Goal: Information Seeking & Learning: Check status

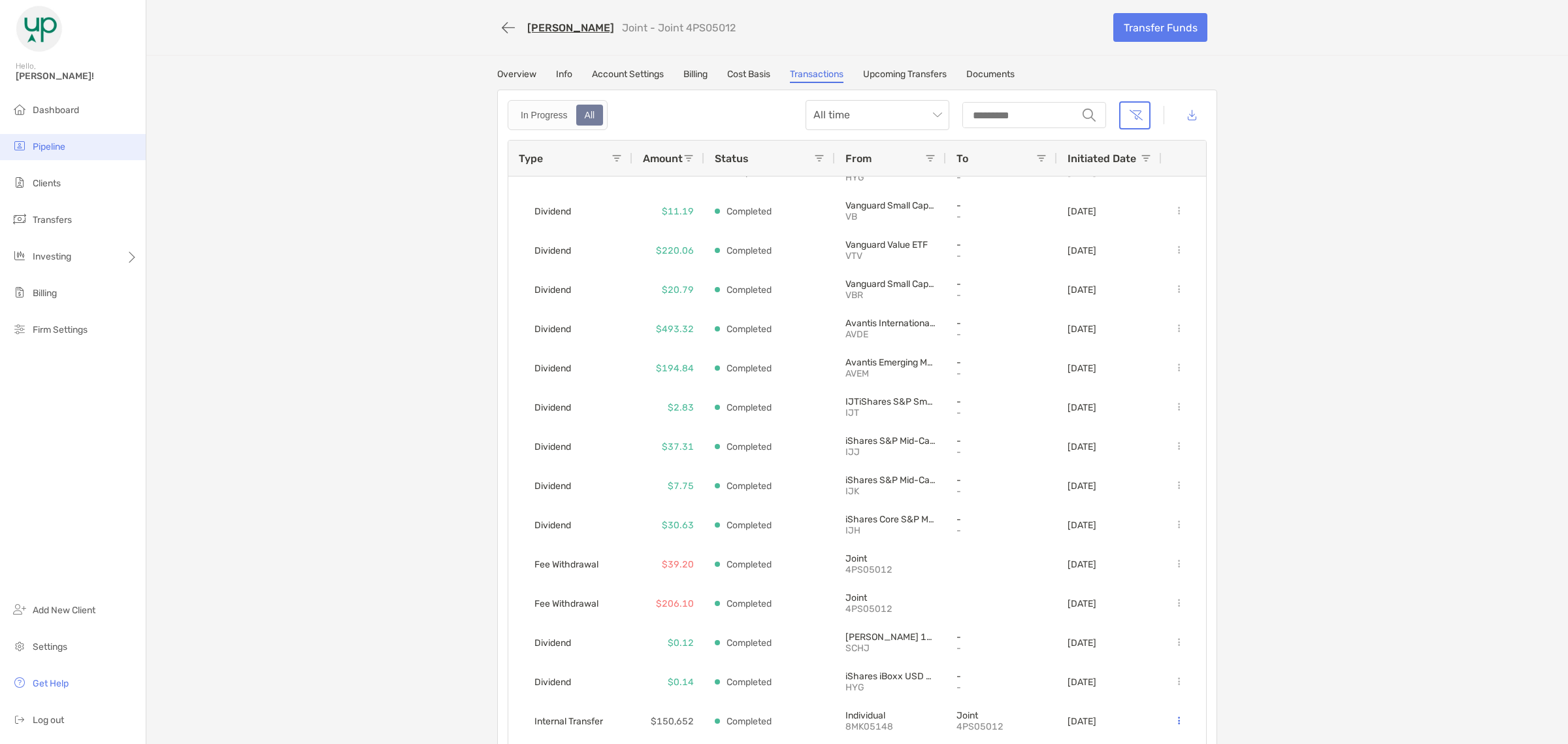
click at [59, 147] on span "Pipeline" at bounding box center [48, 147] width 32 height 11
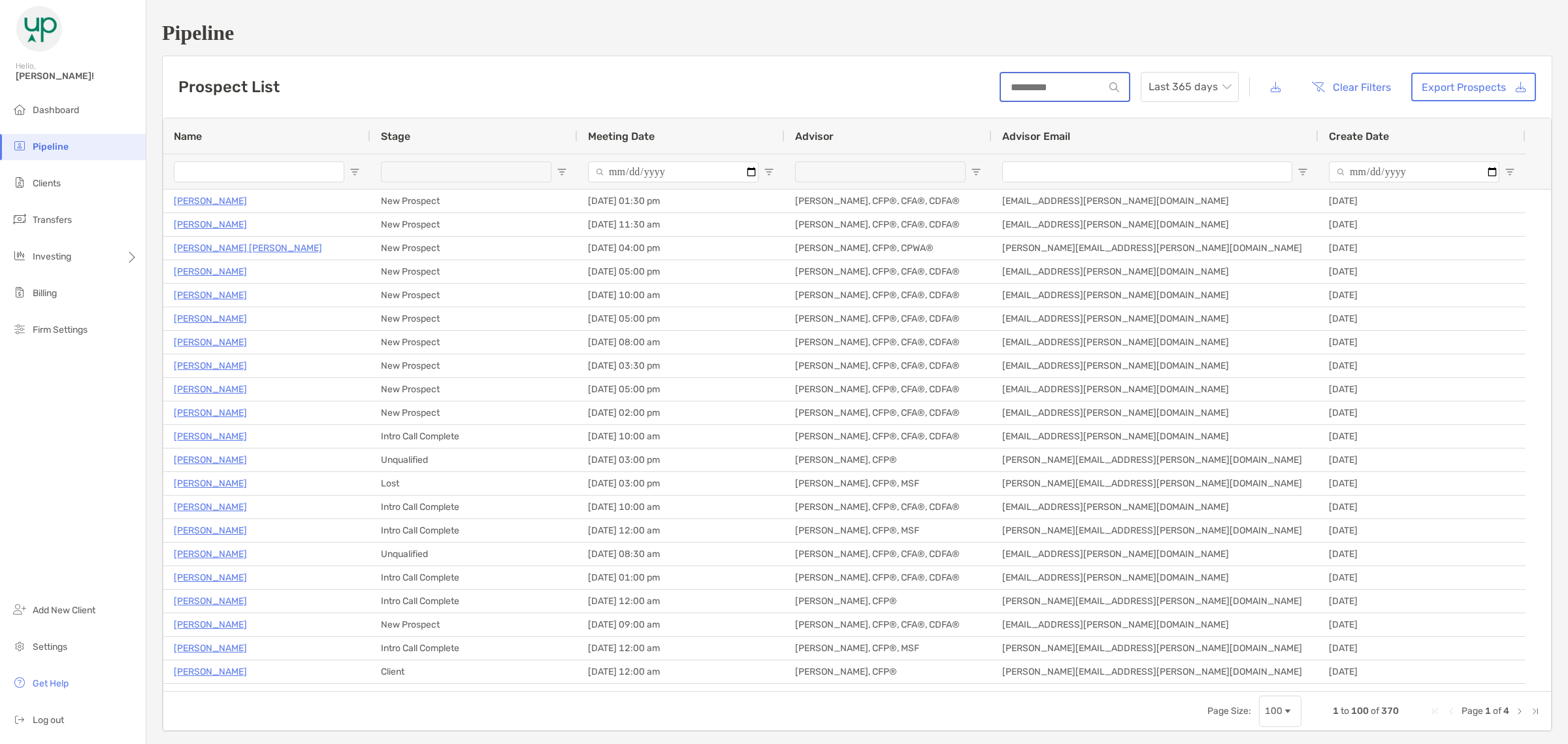
click at [1030, 87] on input at bounding box center [1052, 87] width 103 height 11
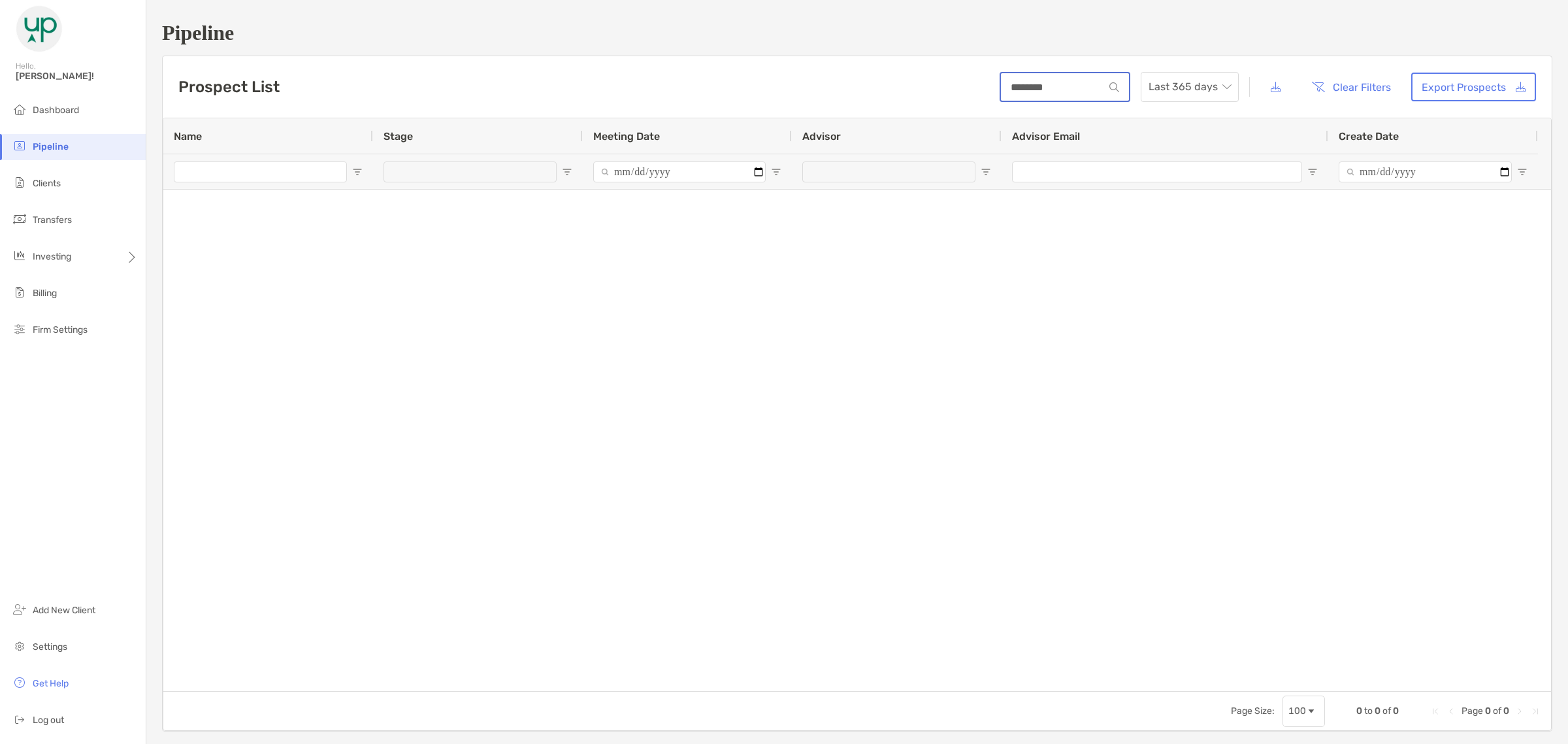
type input "********"
click at [1161, 86] on span "Last 365 days" at bounding box center [1190, 87] width 82 height 29
click at [1357, 75] on button "Clear Filters" at bounding box center [1351, 87] width 99 height 29
click at [1354, 75] on button "Clear Filters" at bounding box center [1351, 87] width 99 height 29
click at [1339, 83] on button "Clear Filters" at bounding box center [1351, 87] width 99 height 29
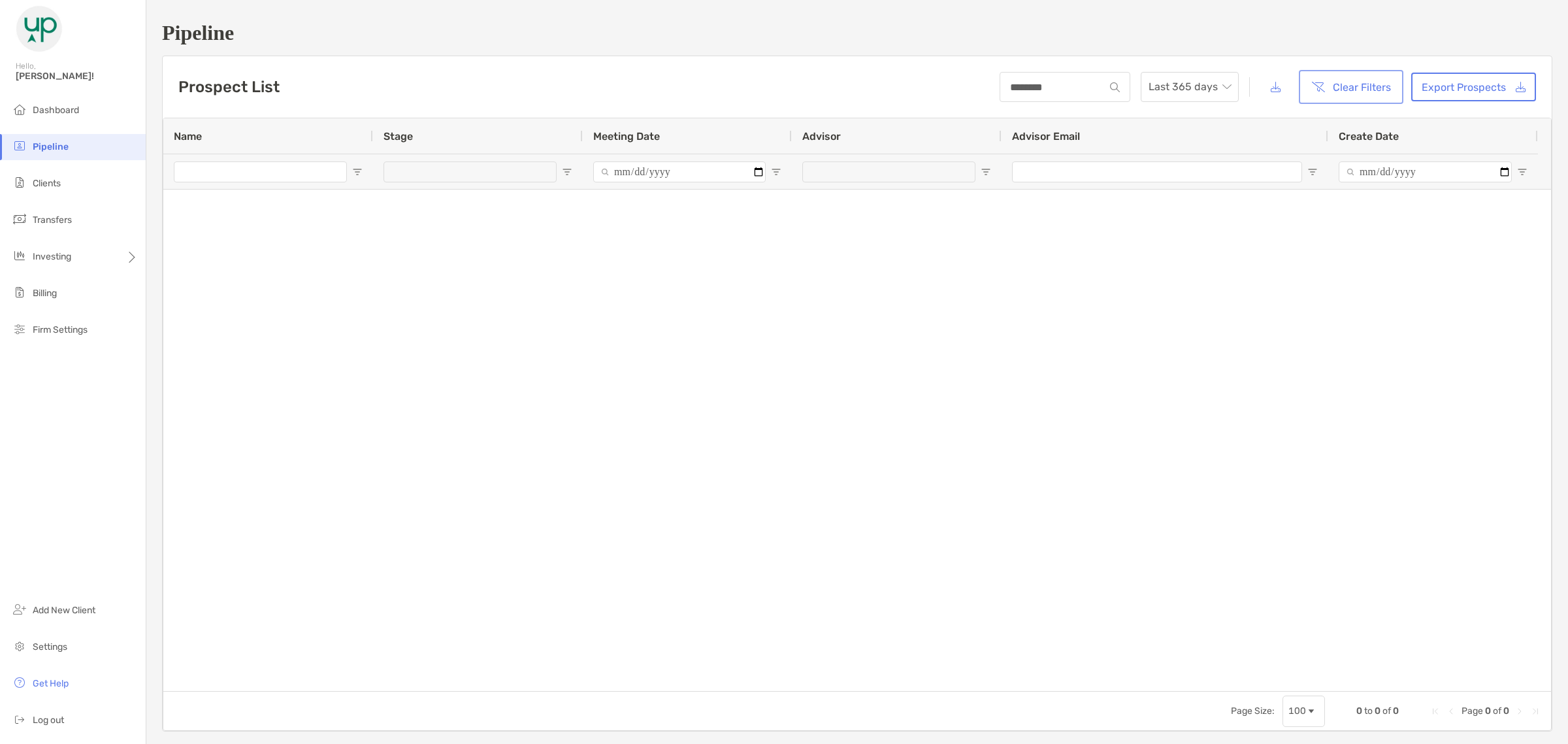
click at [1338, 83] on button "Clear Filters" at bounding box center [1351, 87] width 99 height 29
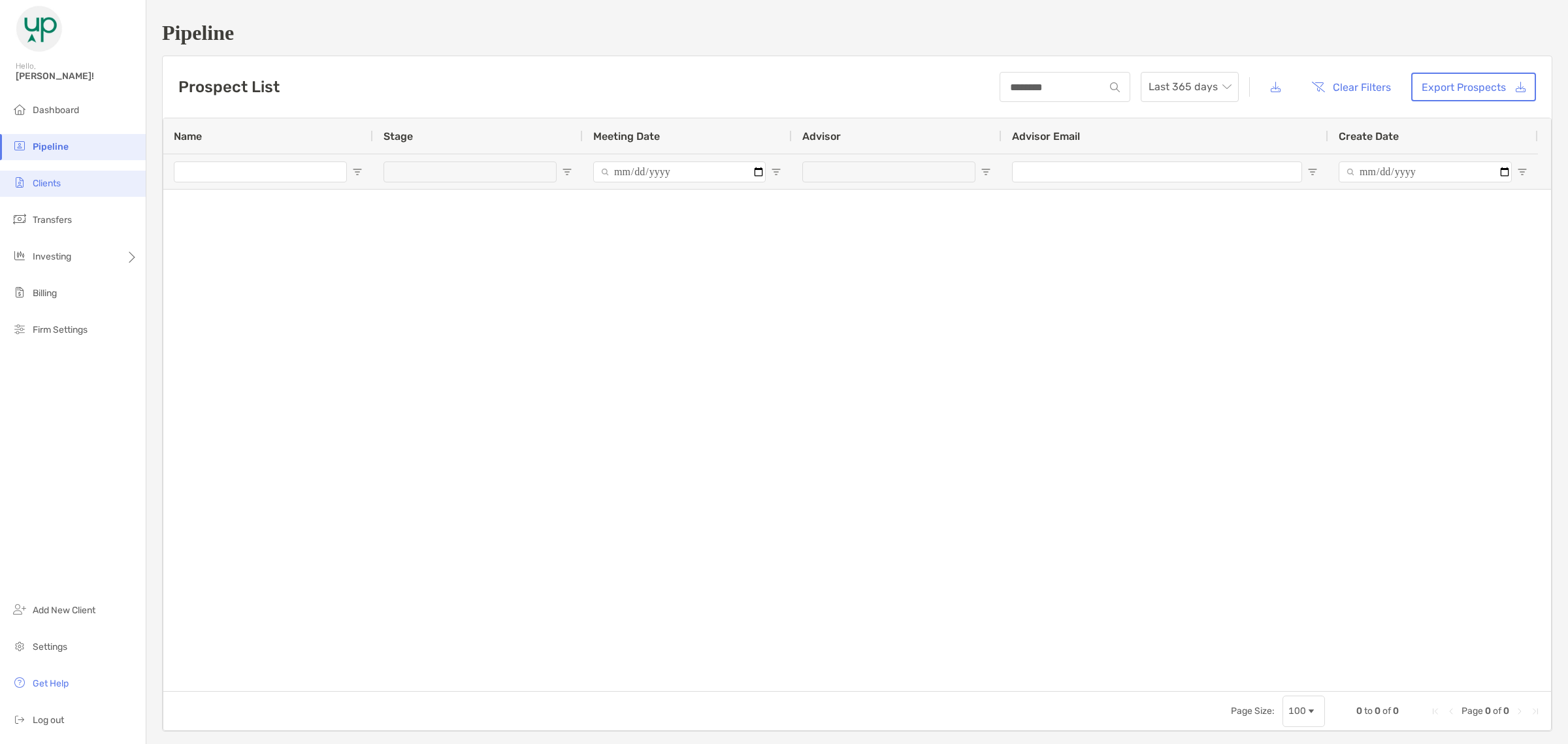
click at [41, 185] on span "Clients" at bounding box center [46, 183] width 28 height 11
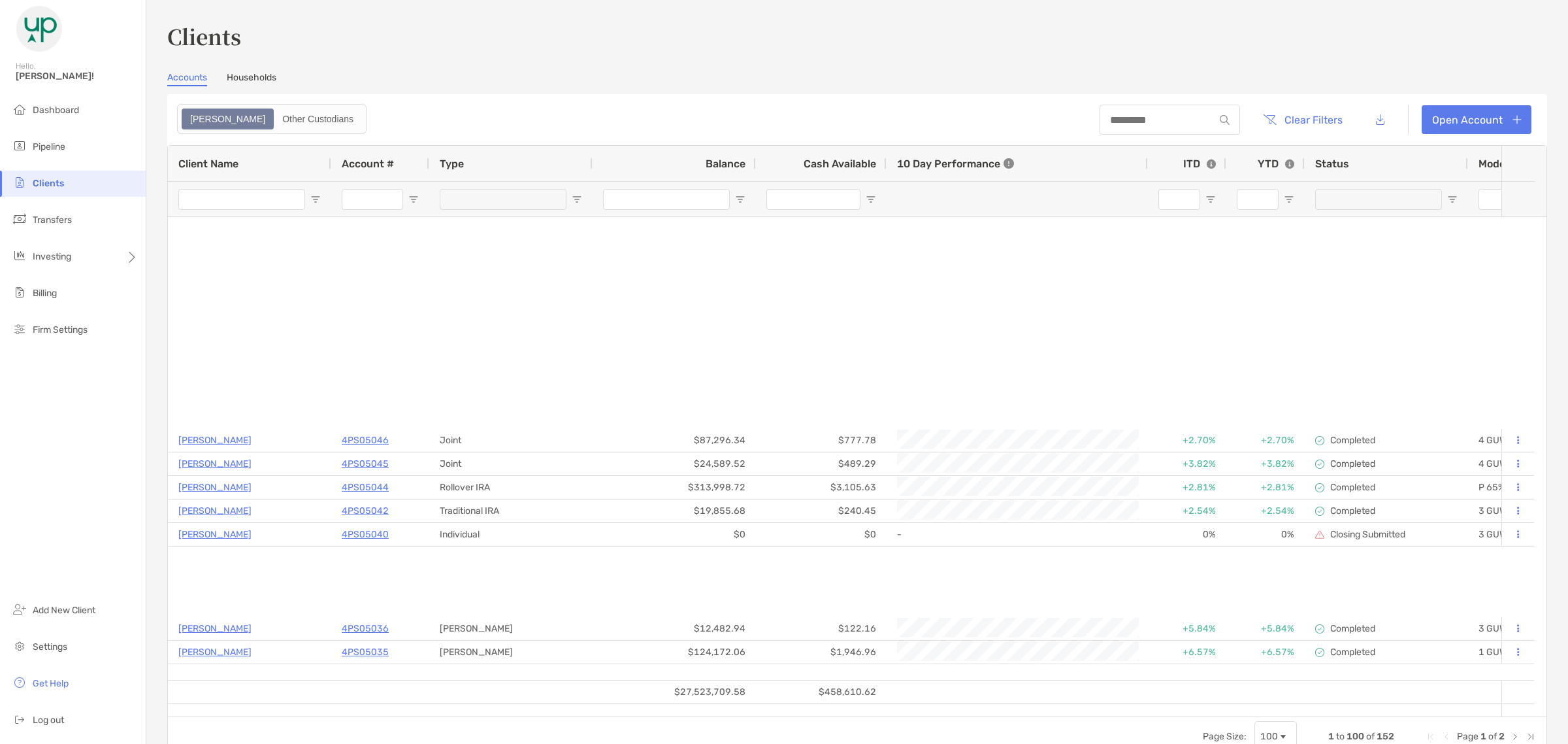
type input "*"
click at [1124, 116] on input at bounding box center [1157, 119] width 114 height 11
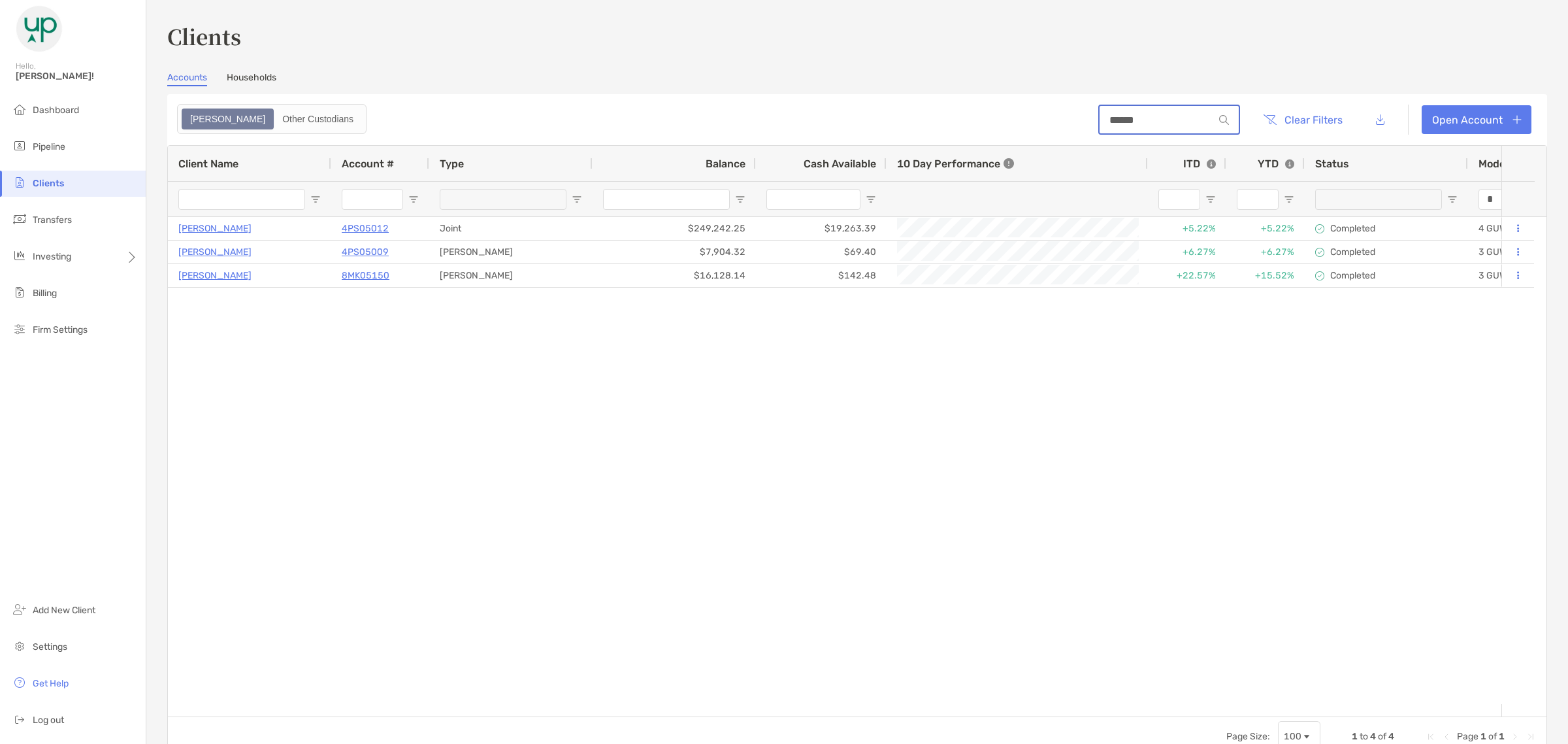
type input "******"
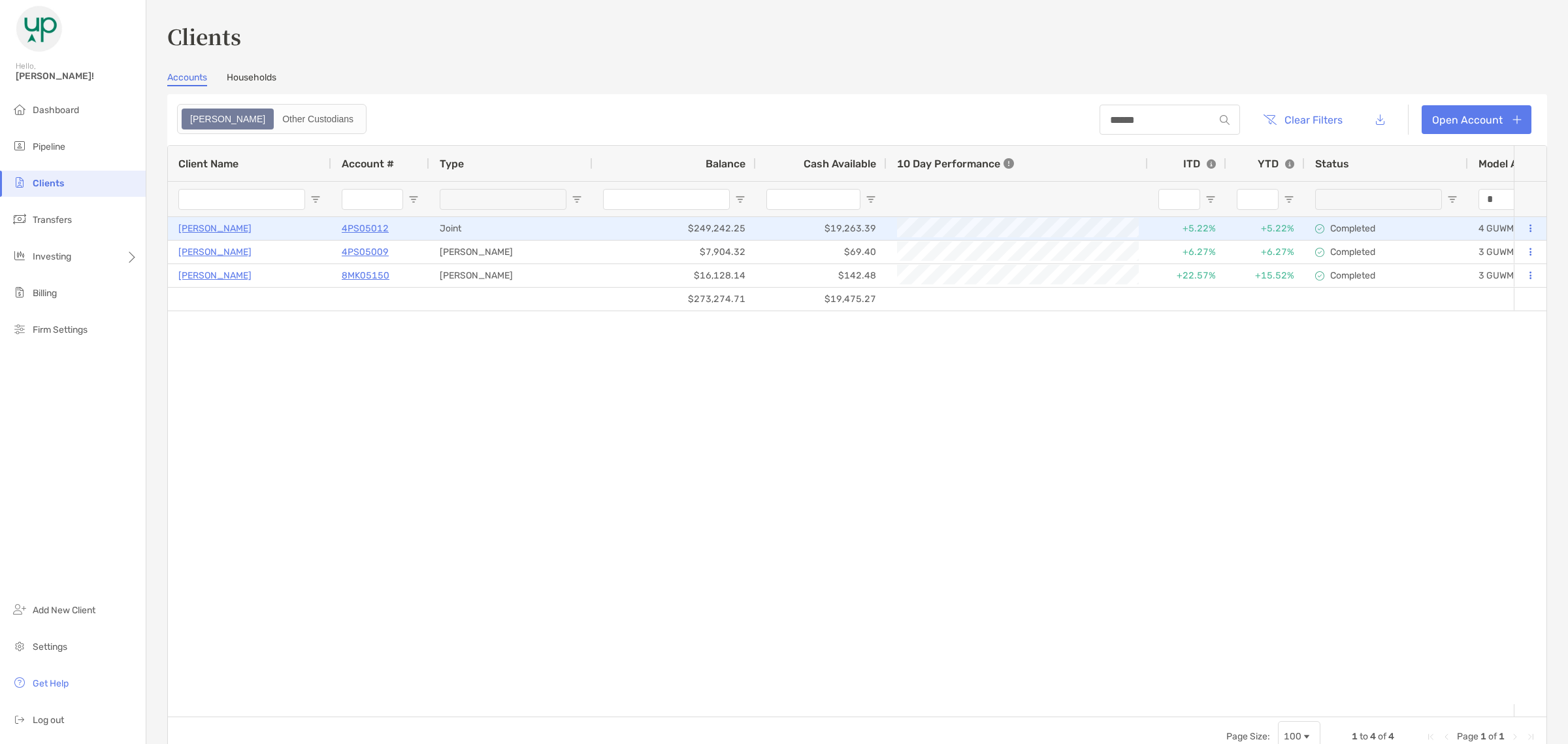
click at [357, 223] on p "4PS05012" at bounding box center [366, 228] width 47 height 17
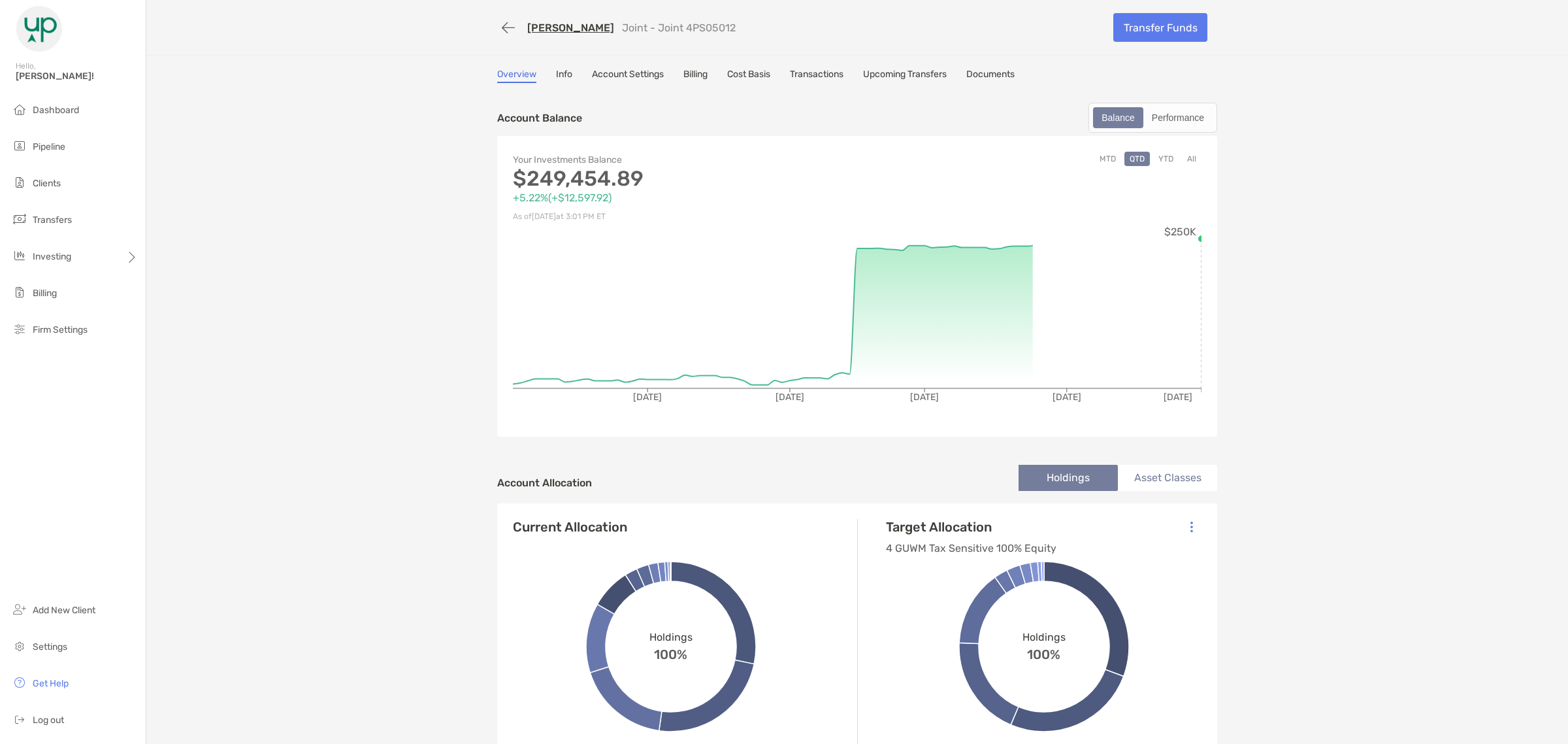
click at [816, 68] on link "Transactions" at bounding box center [816, 75] width 53 height 14
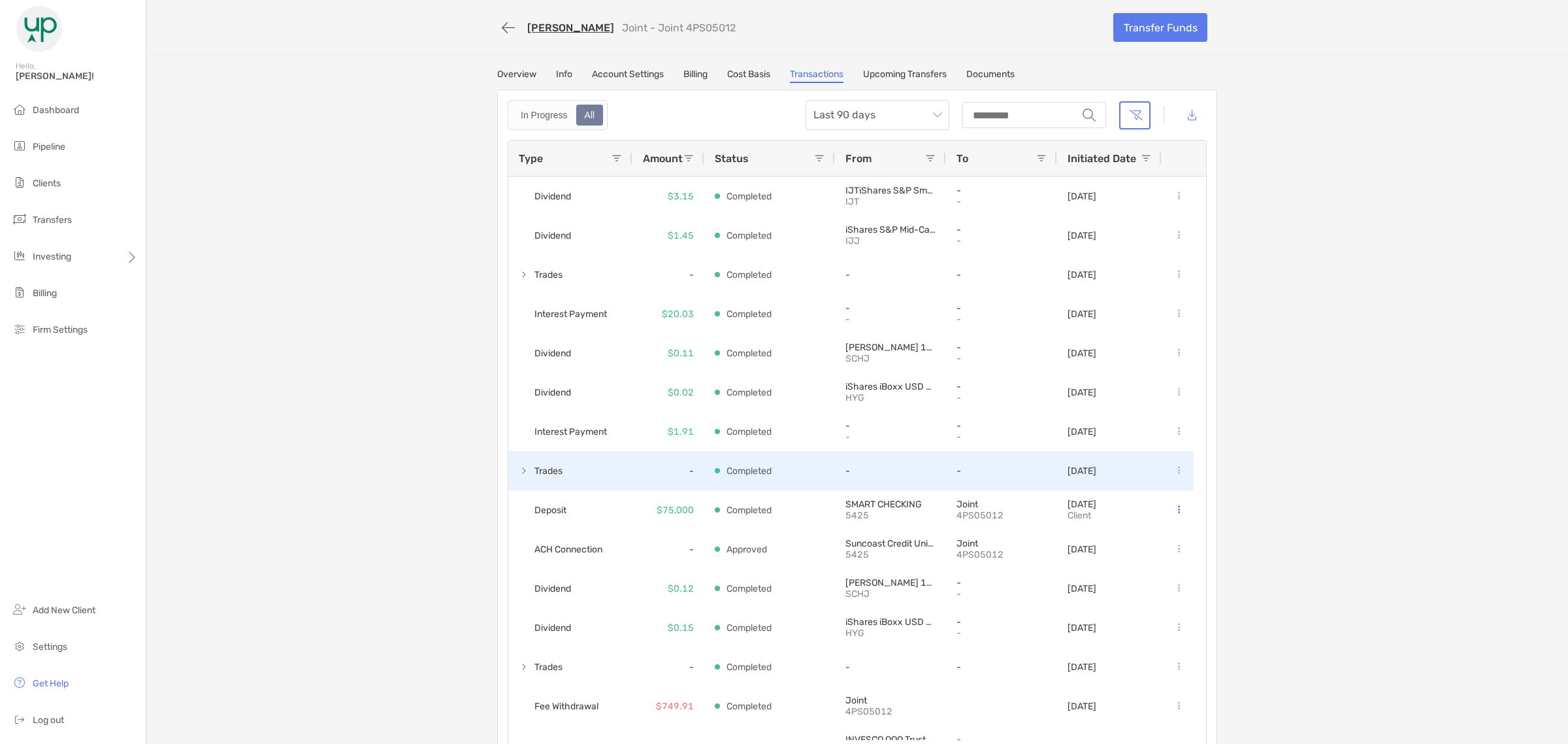
click at [519, 469] on span at bounding box center [524, 470] width 11 height 11
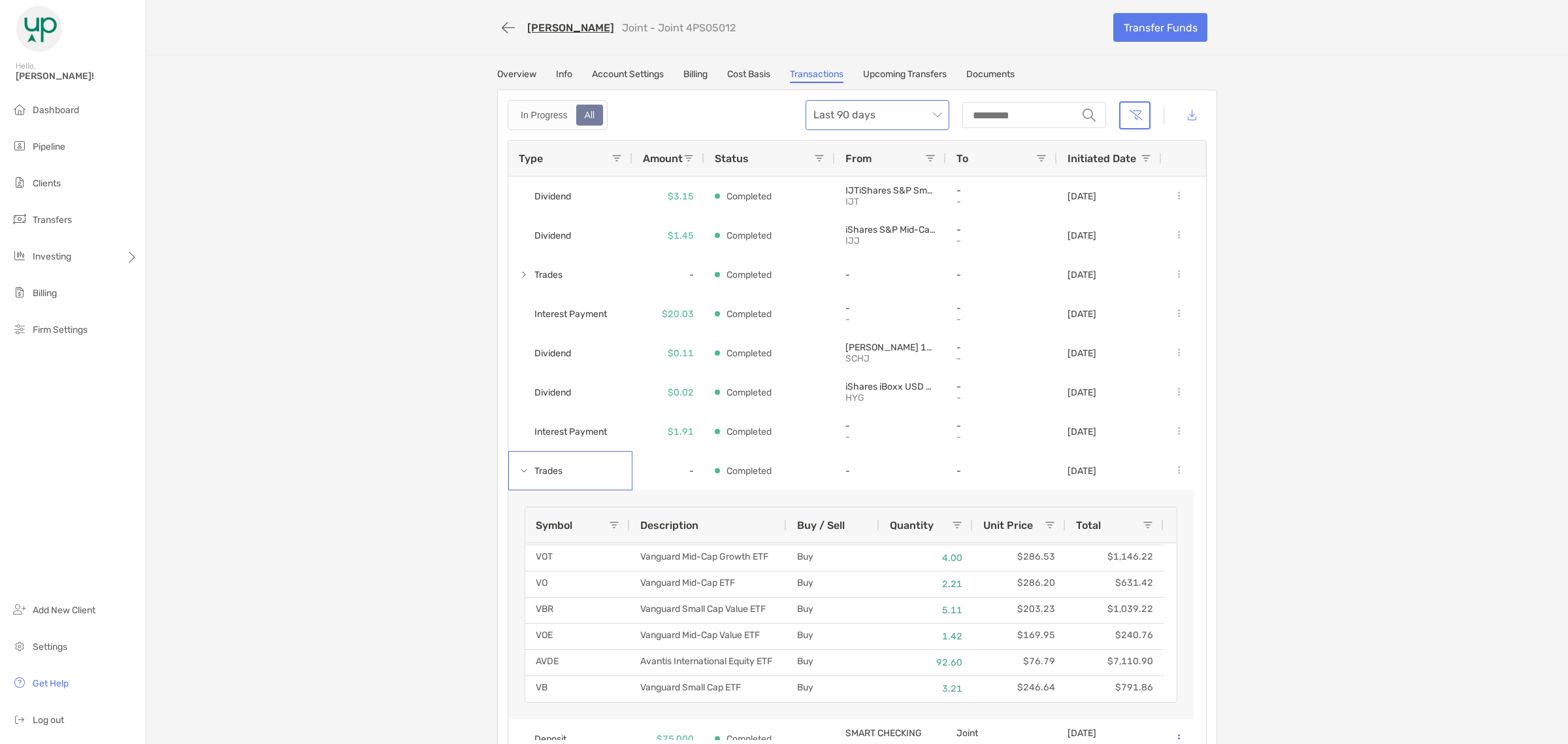
click at [880, 101] on span "Last 90 days" at bounding box center [878, 115] width 128 height 29
click at [866, 257] on div "All time" at bounding box center [873, 258] width 123 height 17
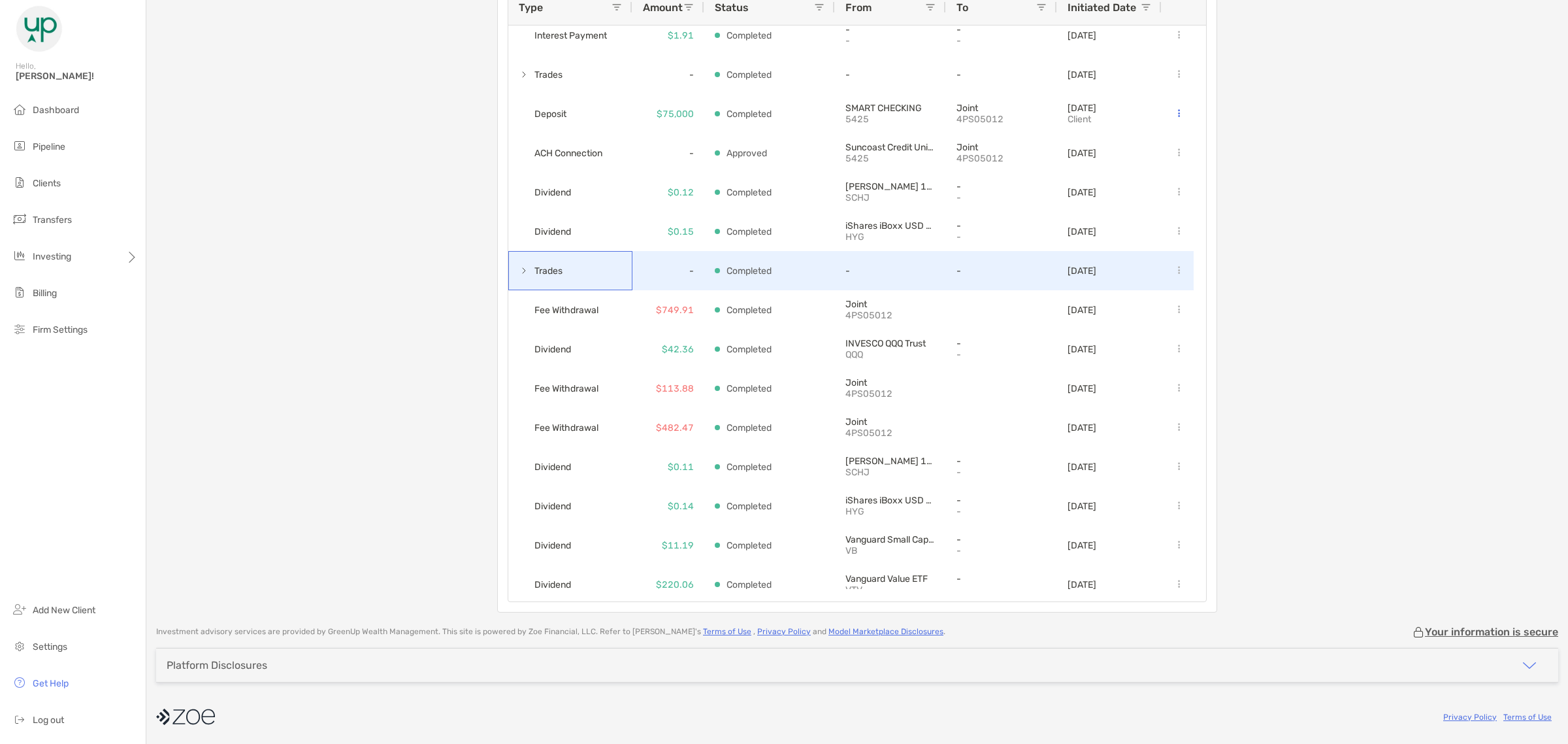
click at [519, 273] on span at bounding box center [524, 270] width 11 height 11
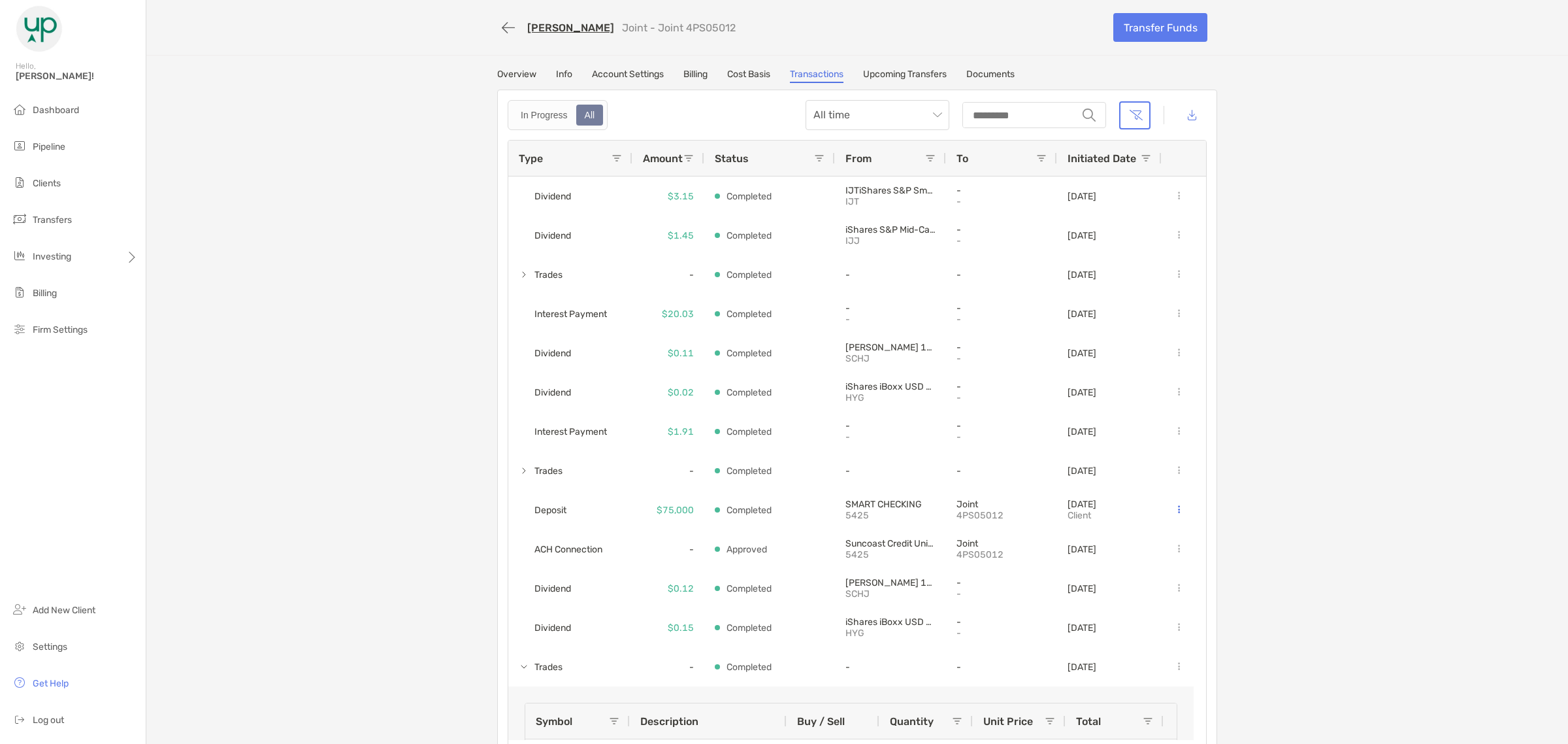
click at [524, 69] on link "Overview" at bounding box center [517, 75] width 39 height 14
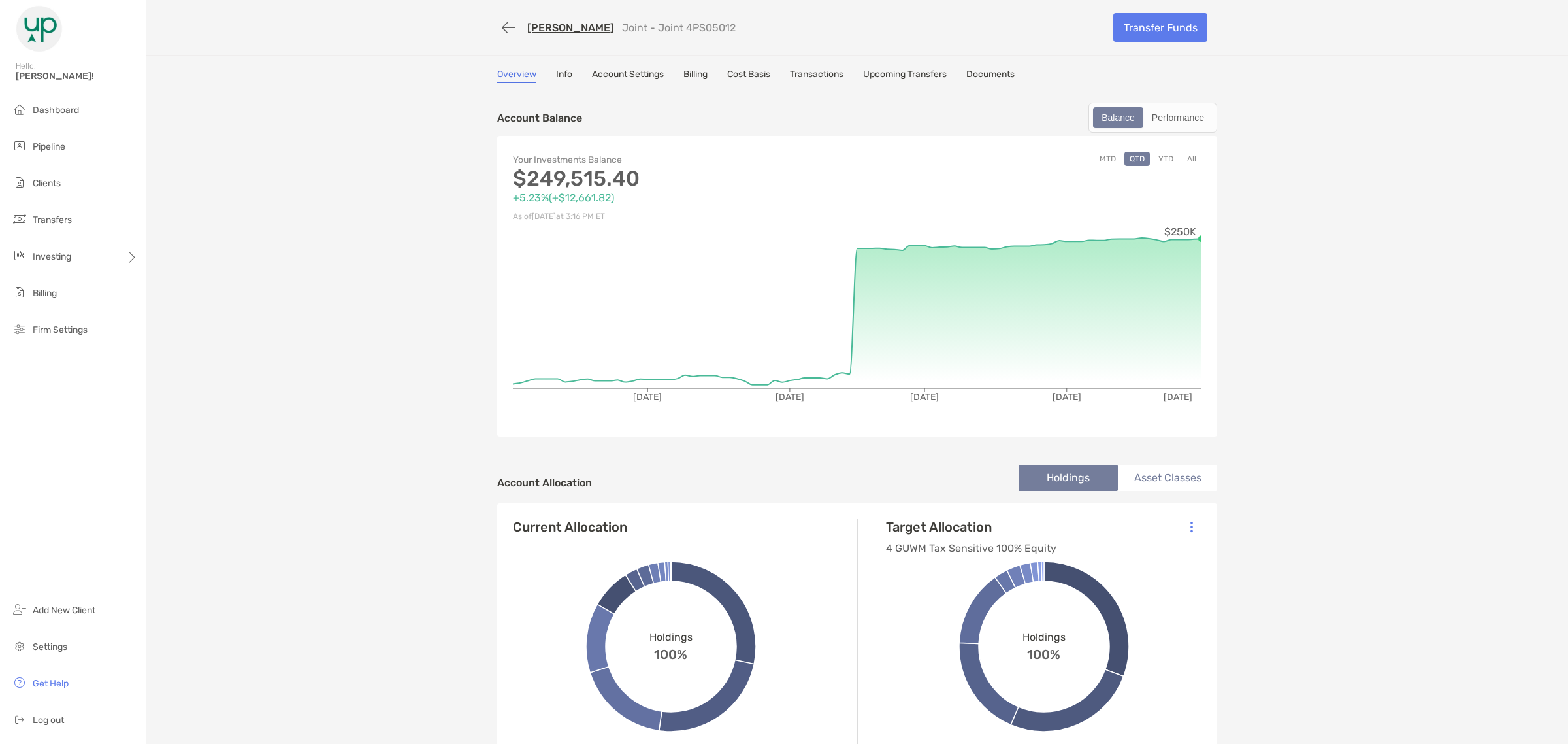
click at [1164, 155] on button "YTD" at bounding box center [1165, 159] width 25 height 14
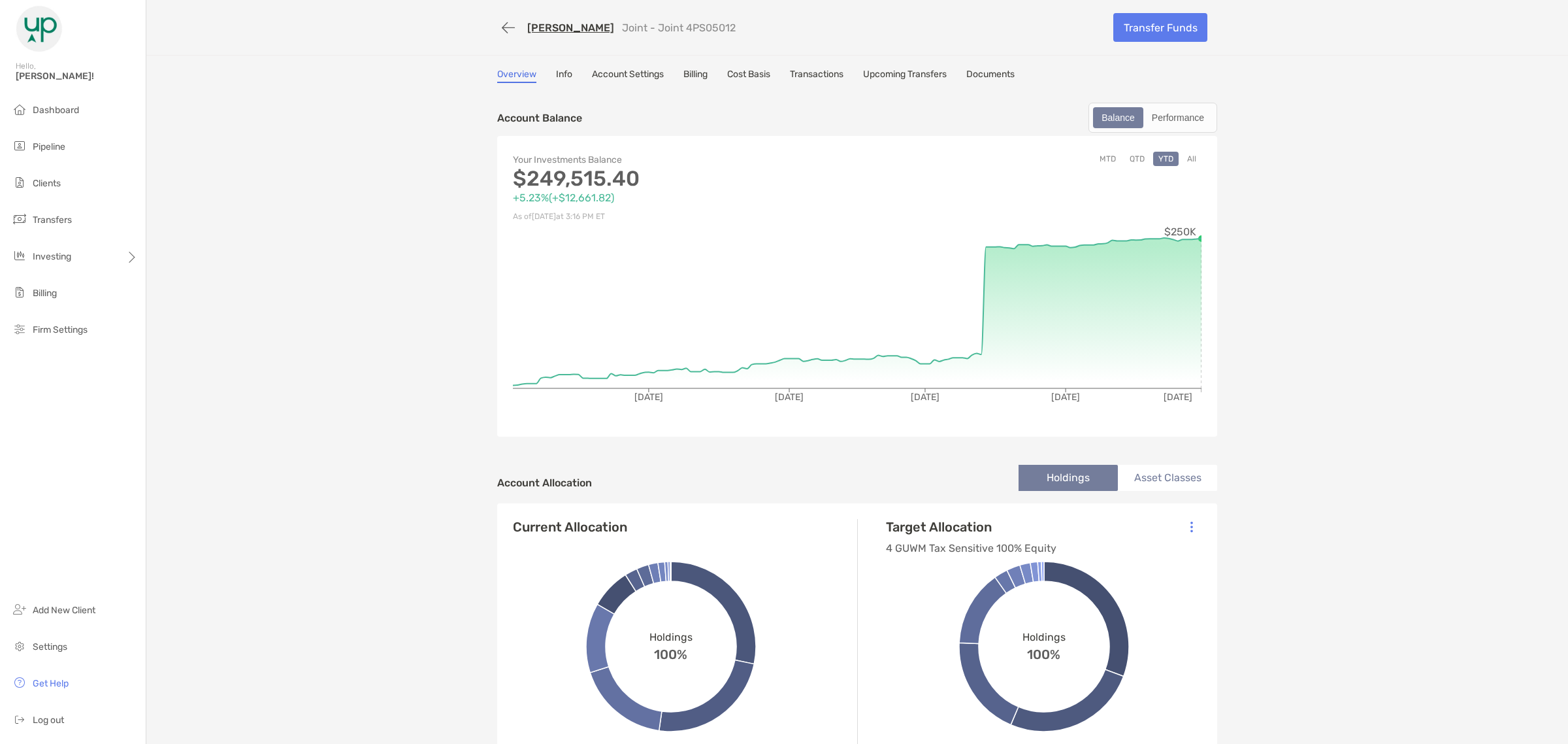
click at [830, 73] on link "Transactions" at bounding box center [816, 75] width 53 height 14
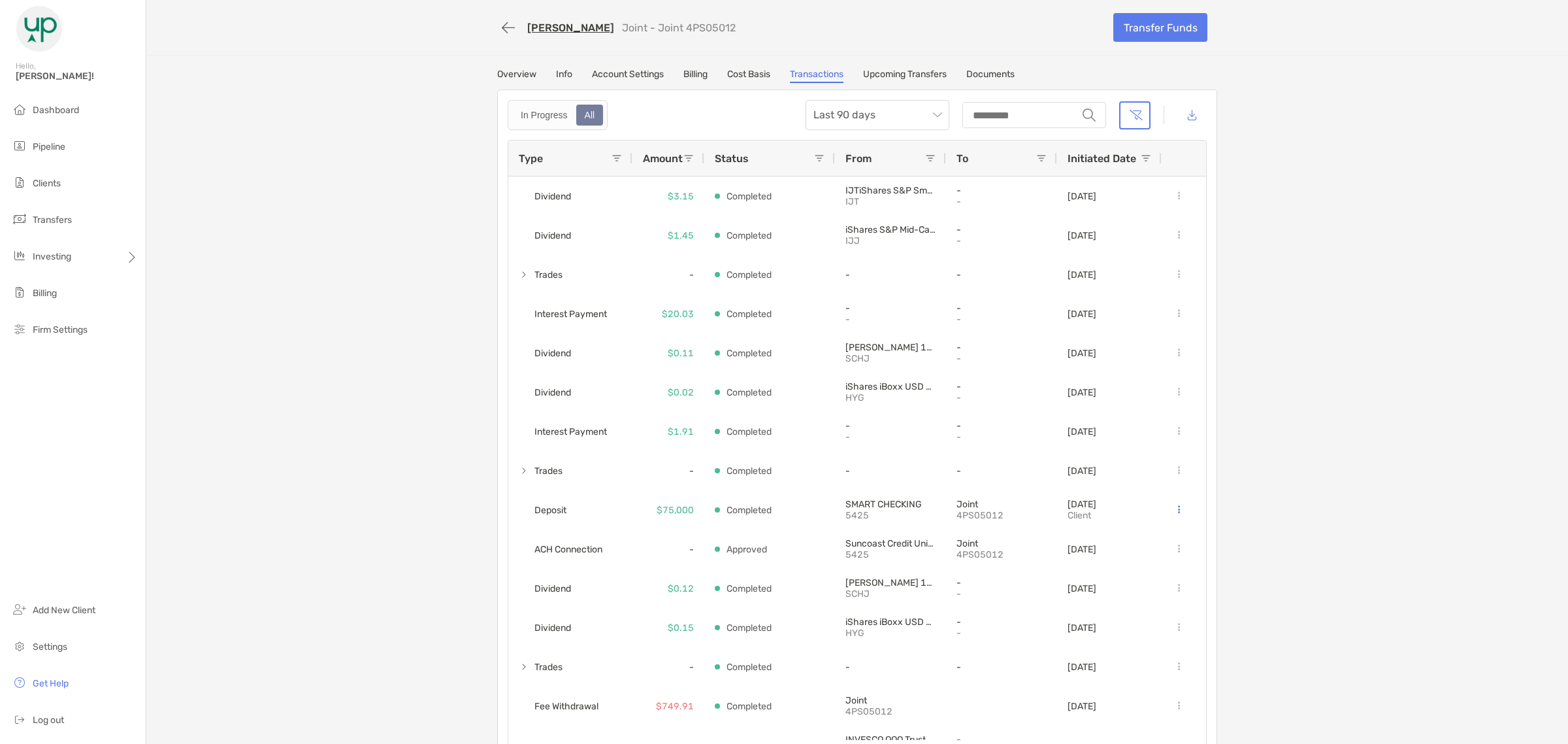
click at [581, 116] on div "All" at bounding box center [590, 115] width 25 height 18
click at [870, 101] on span "Last 90 days" at bounding box center [878, 115] width 128 height 29
click at [838, 258] on div "All time" at bounding box center [873, 258] width 123 height 17
click at [1135, 117] on button "button" at bounding box center [1135, 115] width 32 height 28
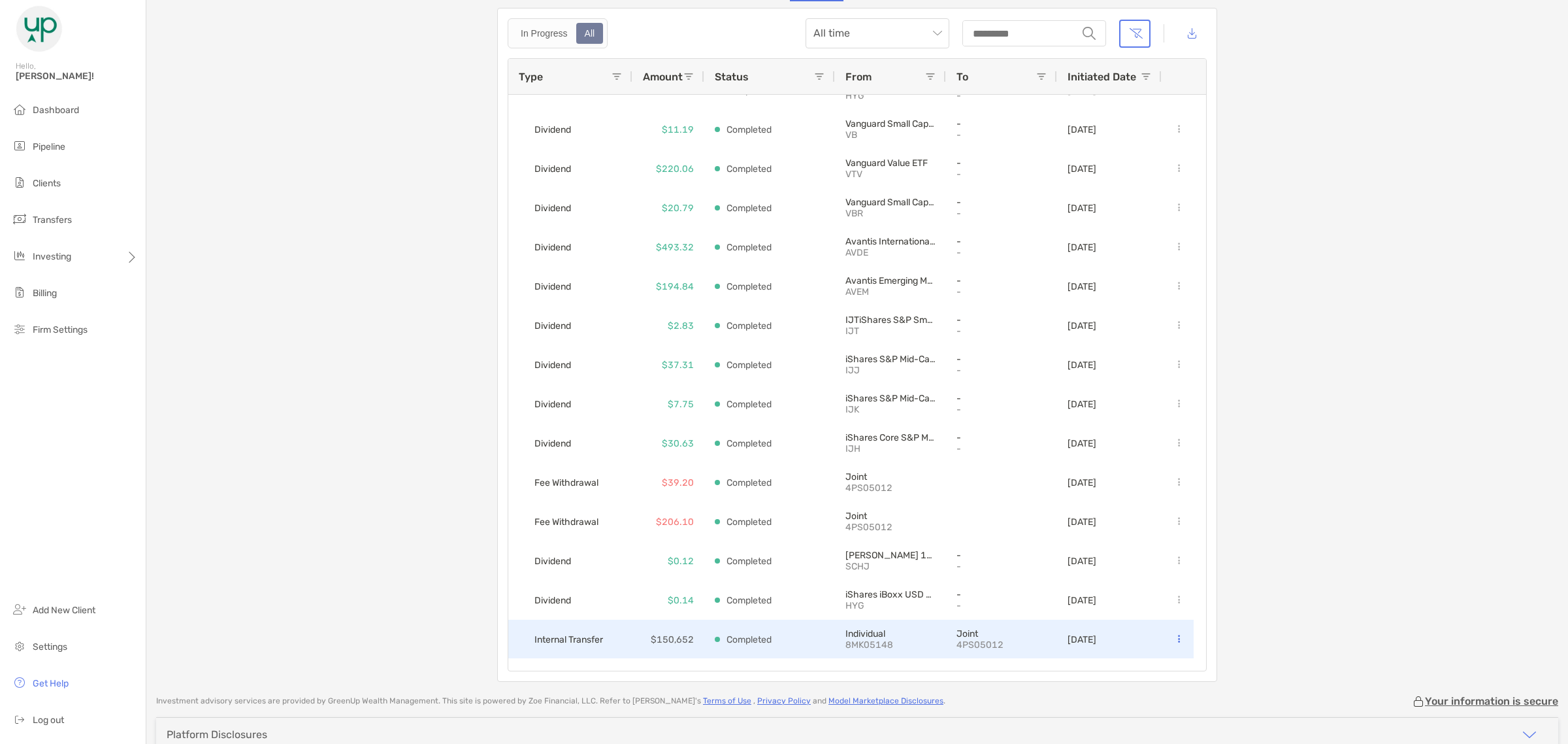
click at [1172, 636] on button at bounding box center [1179, 639] width 13 height 13
click at [931, 639] on div "Individual 8MK05148" at bounding box center [890, 639] width 111 height 39
click at [683, 641] on p "$150,652" at bounding box center [672, 640] width 43 height 17
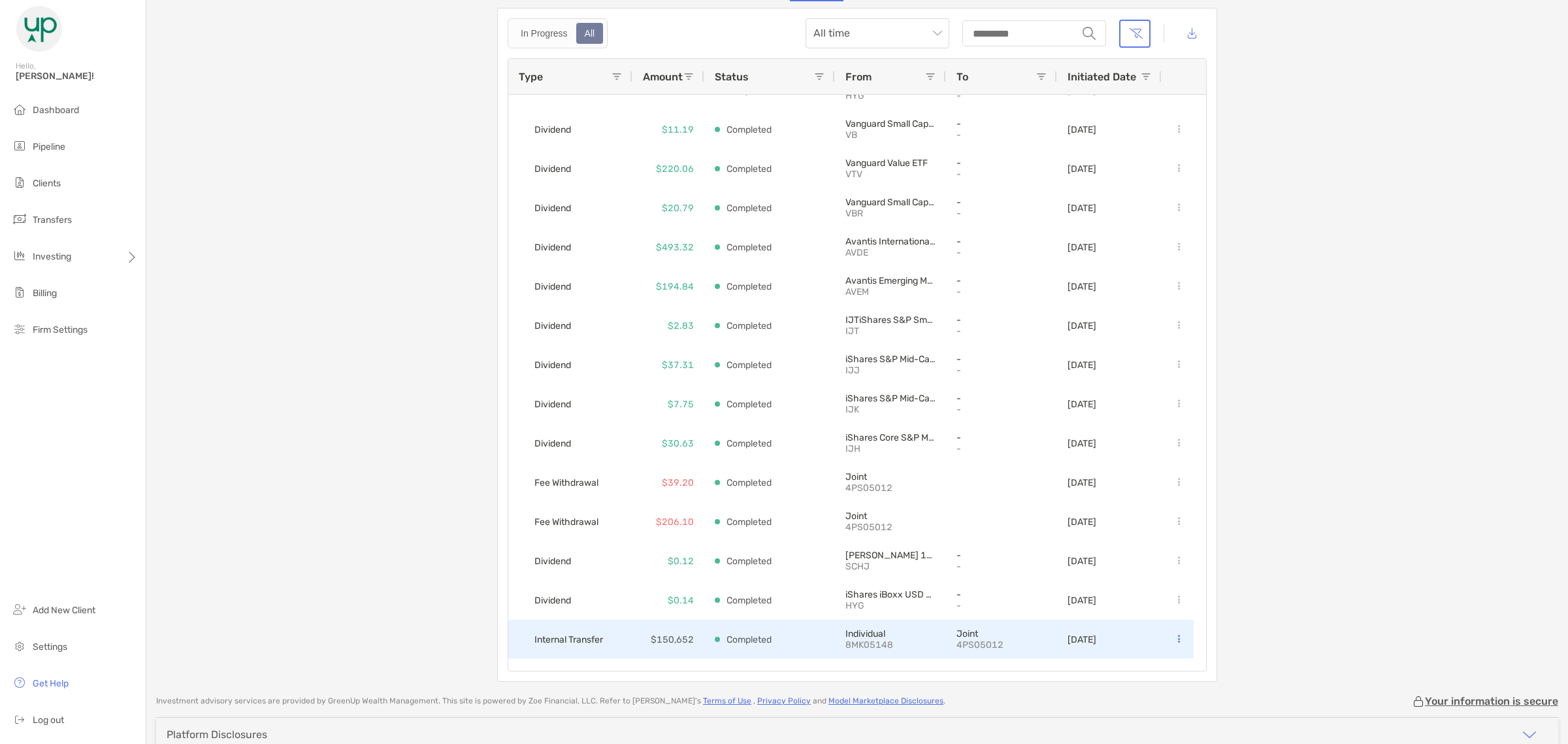
click at [801, 634] on div "Completed" at bounding box center [769, 639] width 110 height 38
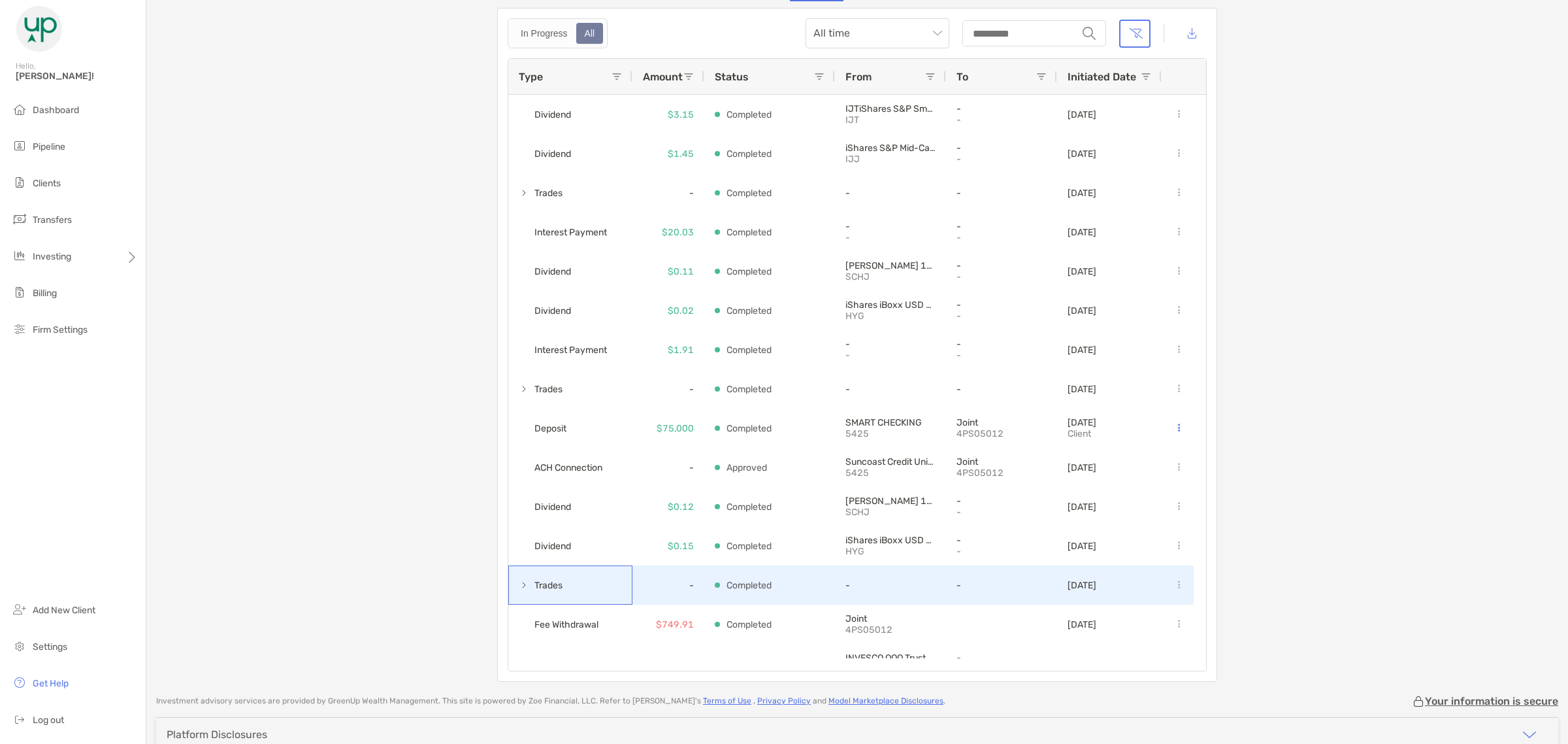
click at [519, 581] on span at bounding box center [524, 585] width 11 height 11
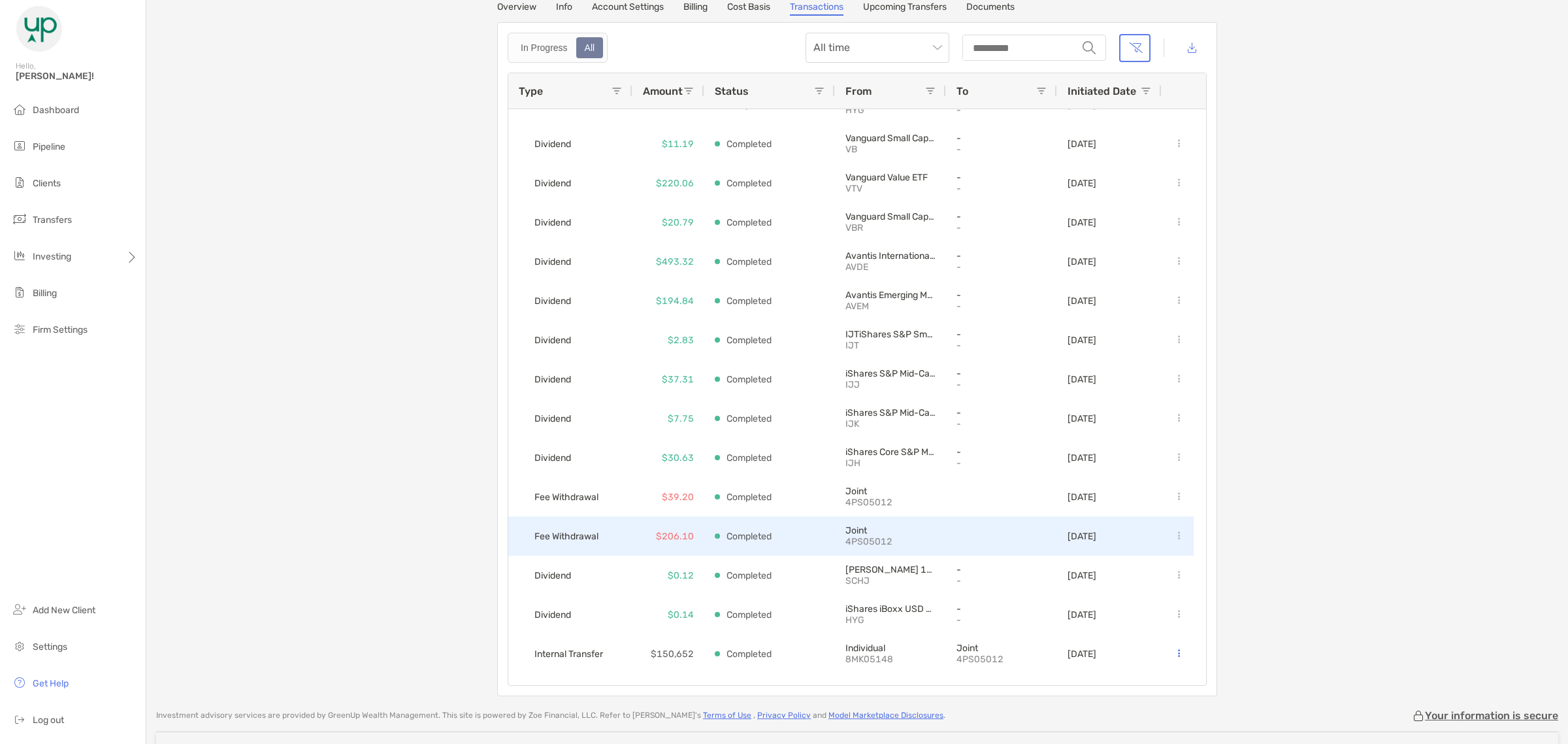
scroll to position [82, 0]
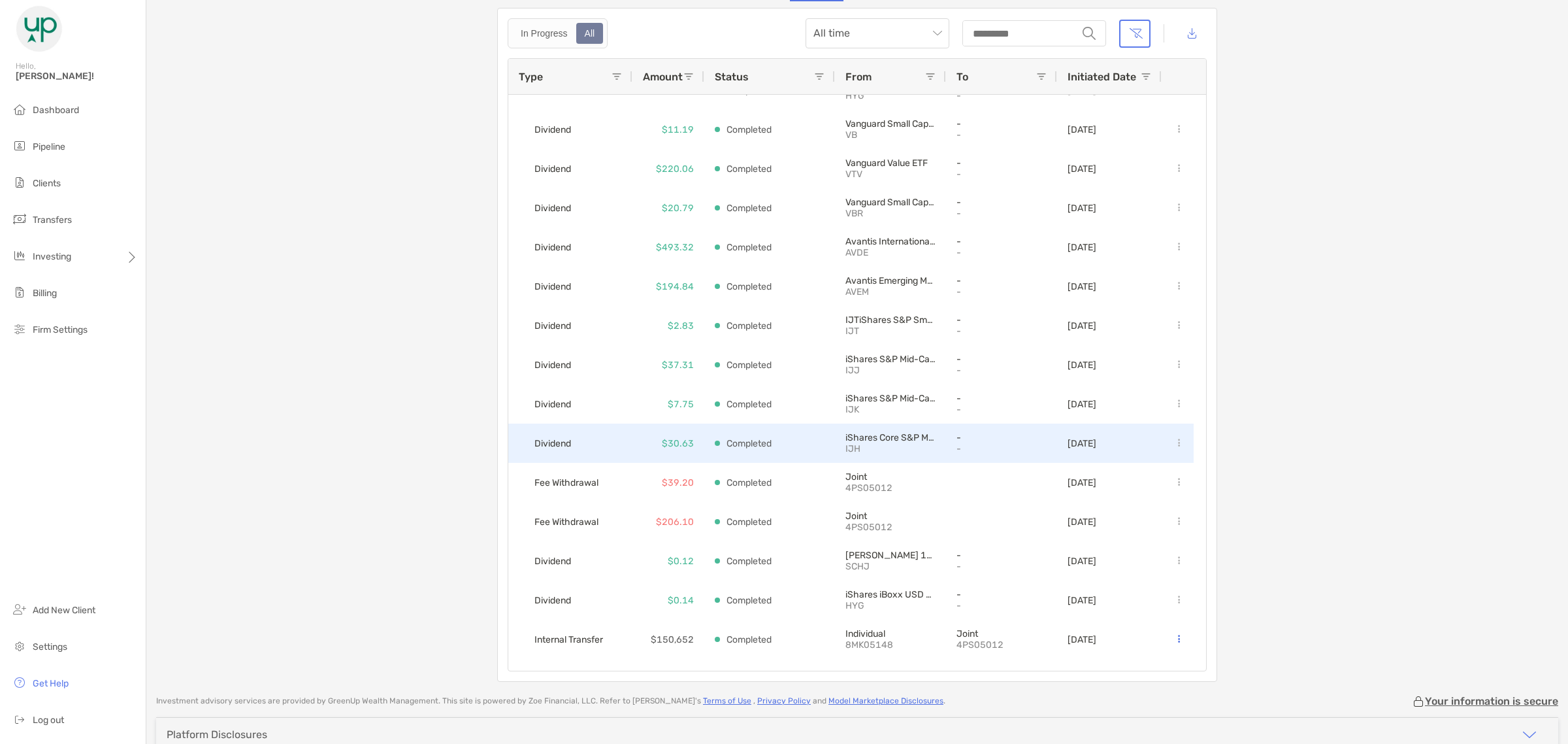
click at [590, 442] on div "Dividend" at bounding box center [571, 443] width 125 height 39
click at [961, 437] on p "-" at bounding box center [1001, 437] width 90 height 11
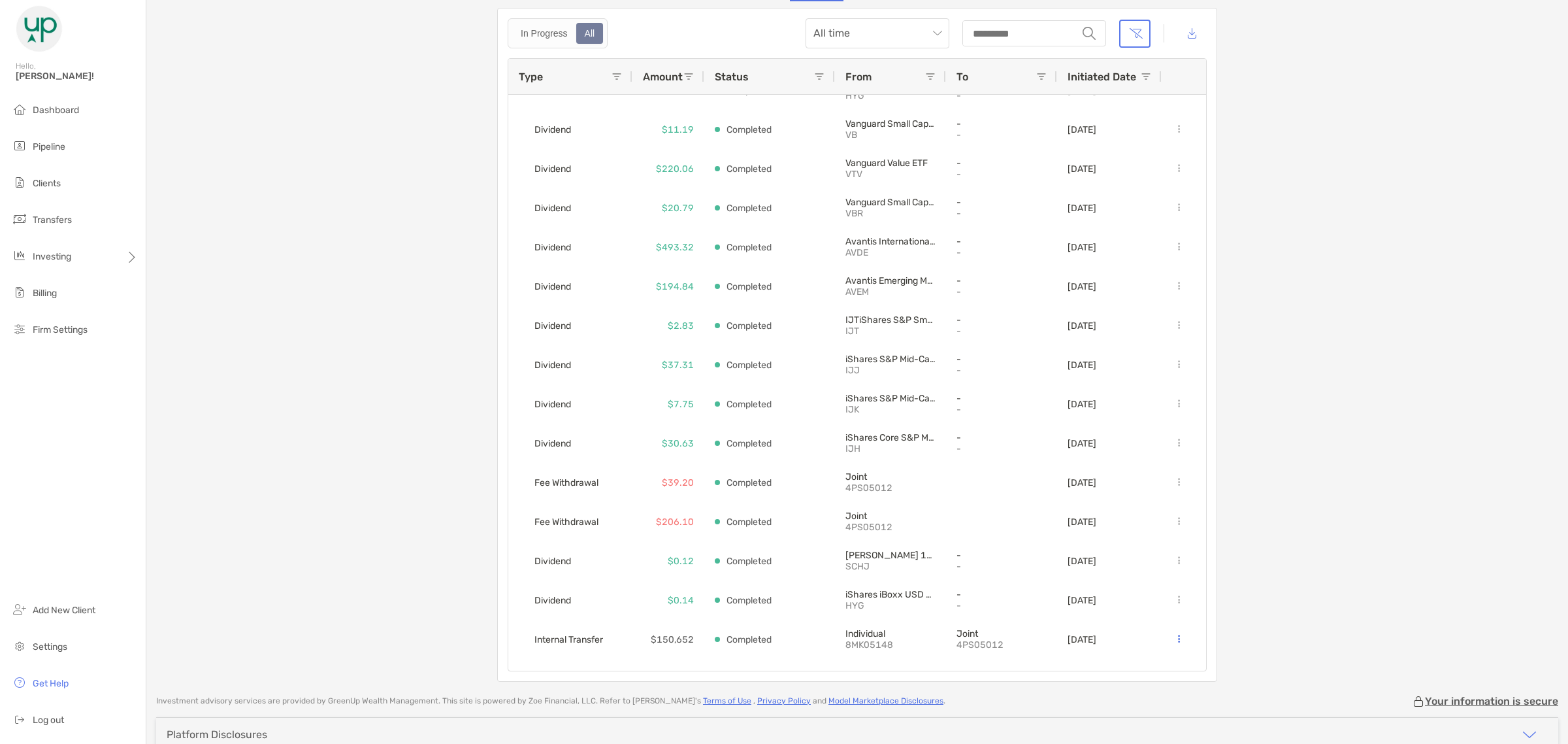
scroll to position [0, 0]
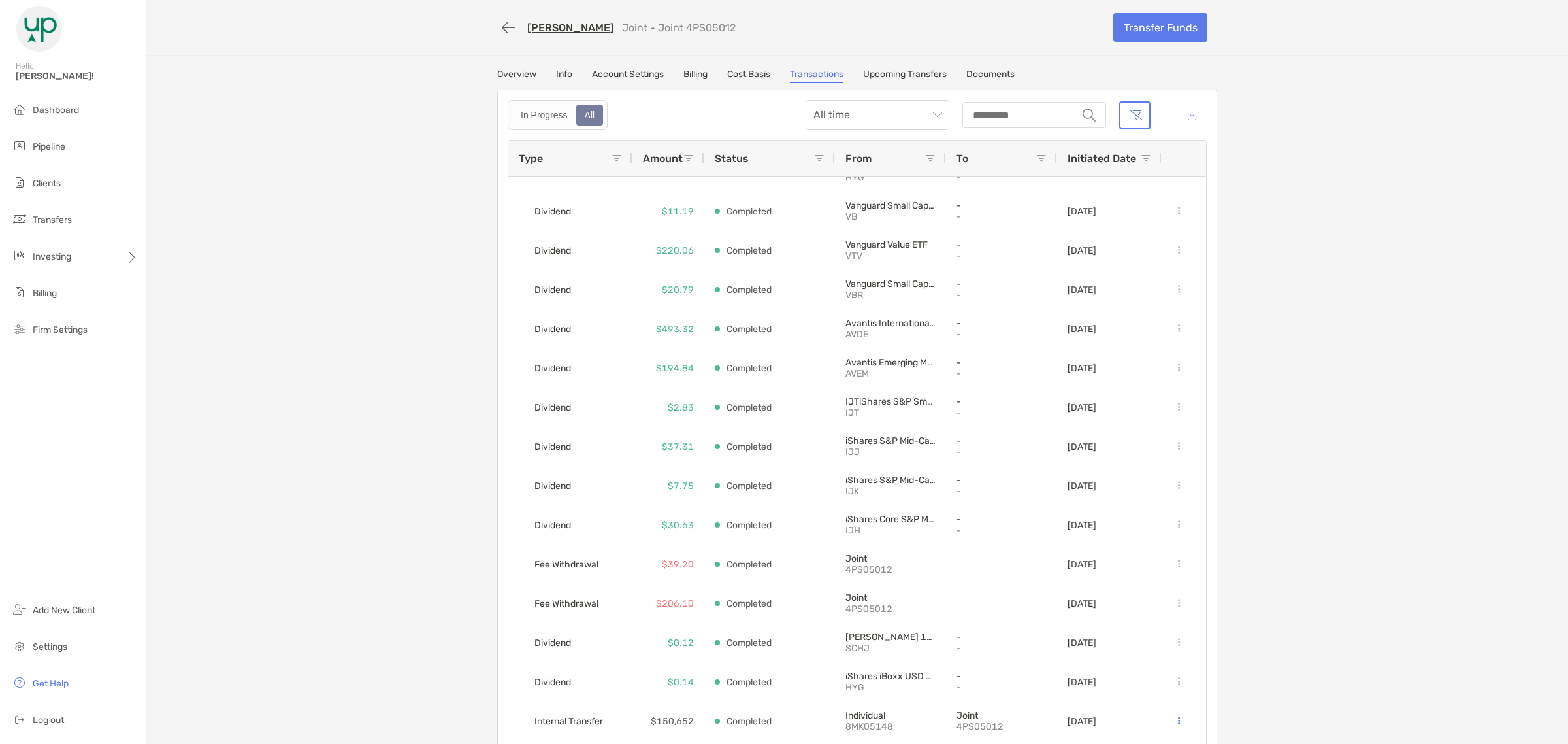
click at [515, 73] on link "Overview" at bounding box center [517, 75] width 39 height 14
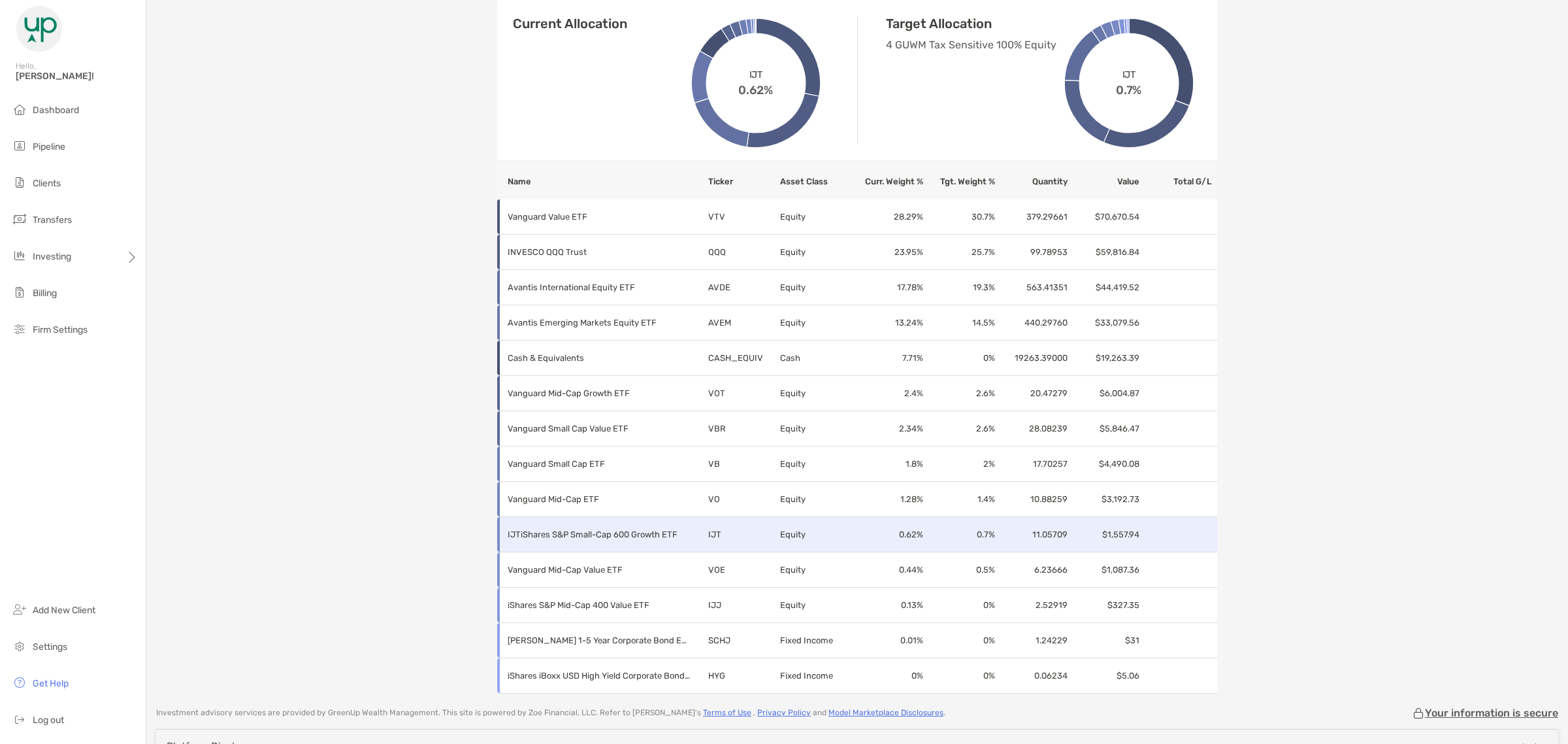
scroll to position [428, 0]
